Goal: Entertainment & Leisure: Consume media (video, audio)

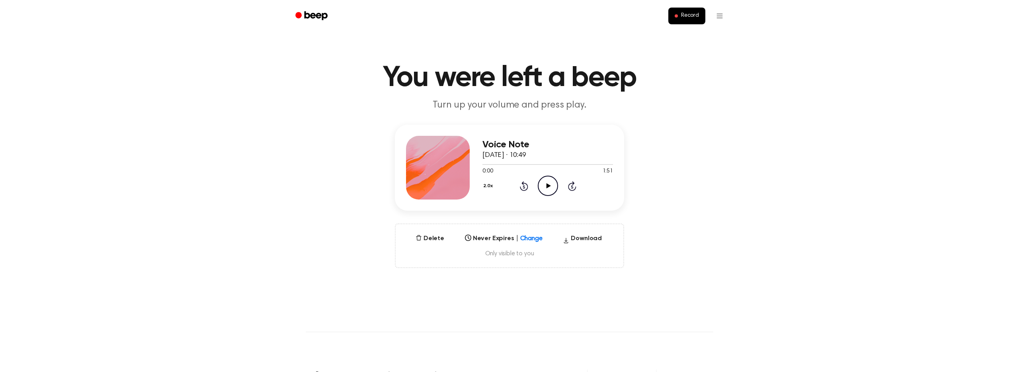
click at [532, 241] on div "Select..." at bounding box center [504, 235] width 84 height 11
click at [505, 292] on div "[DATE]" at bounding box center [504, 296] width 84 height 14
click at [543, 184] on icon "Play Audio" at bounding box center [548, 186] width 20 height 20
click at [544, 183] on icon "Pause Audio" at bounding box center [548, 186] width 20 height 20
click at [536, 235] on icon at bounding box center [538, 236] width 8 height 8
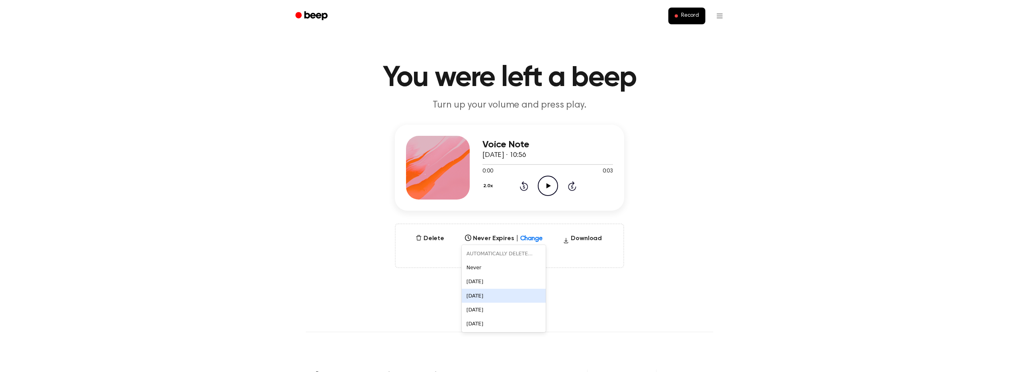
click at [518, 289] on div "[DATE]" at bounding box center [504, 296] width 84 height 14
click at [531, 240] on div at bounding box center [538, 236] width 14 height 8
click at [523, 299] on div "[DATE]" at bounding box center [504, 296] width 84 height 14
